Goal: Leave review/rating: Leave review/rating

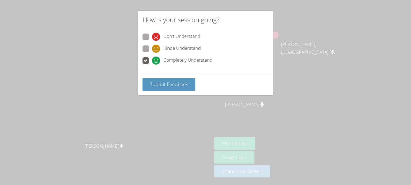
click at [152, 53] on span at bounding box center [152, 53] width 0 height 0
click at [152, 50] on input "Kinda Understand" at bounding box center [154, 48] width 5 height 5
radio input "true"
click at [152, 41] on span at bounding box center [152, 41] width 0 height 0
click at [152, 36] on input "Don't Understand" at bounding box center [154, 36] width 5 height 5
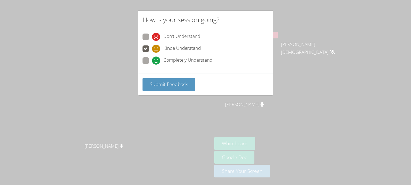
radio input "true"
click at [152, 65] on span at bounding box center [152, 65] width 0 height 0
click at [152, 58] on input "Completely Understand" at bounding box center [154, 59] width 5 height 5
radio input "true"
click at [158, 88] on button "Submit Feedback" at bounding box center [169, 84] width 53 height 13
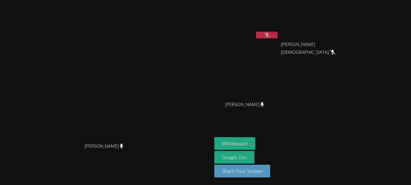
click at [86, 40] on video at bounding box center [106, 81] width 81 height 117
